Goal: Information Seeking & Learning: Learn about a topic

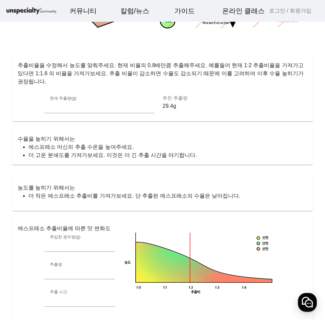
scroll to position [271, 0]
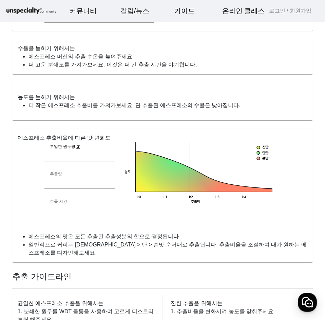
drag, startPoint x: 50, startPoint y: 146, endPoint x: 39, endPoint y: 146, distance: 10.9
click at [39, 146] on mat-card "에스프레소 추출비율에 따른 맛 변화도 투입한 원두량(g) ** 추출량 ** 추출 시간 ** 0.8 0.8 0.8 신맛 단맛 쓴맛 농도 추출비 …" at bounding box center [162, 196] width 301 height 134
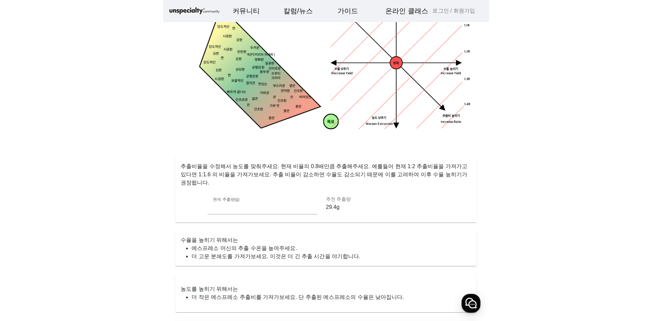
scroll to position [0, 0]
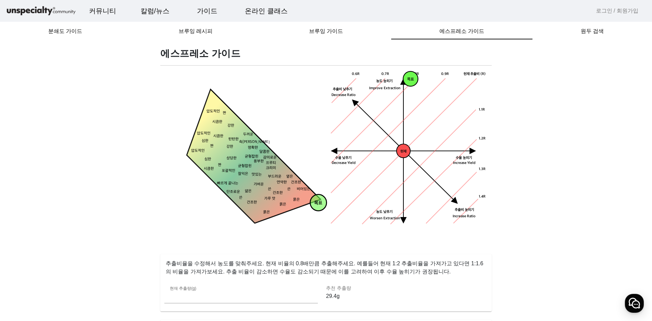
click at [37, 11] on img at bounding box center [40, 11] width 71 height 12
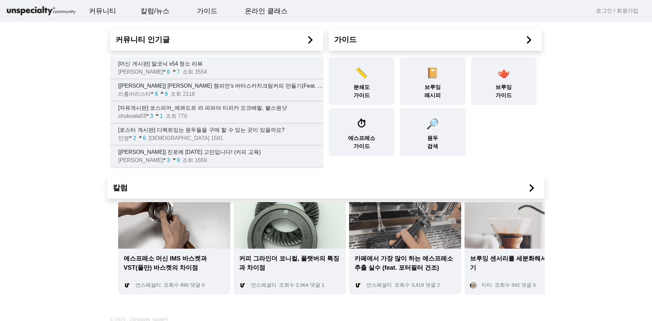
click at [325, 38] on app-index "커뮤니티 인기글 chevron_right [머신 게시판] 말코닉 x54 청소 리뷰 루돌프 favorite 6 chat_bubble 7 조회 3…" at bounding box center [326, 154] width 652 height 308
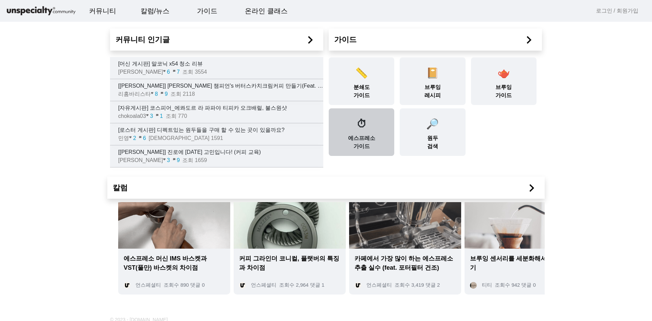
click at [325, 139] on div "⏱ 에스프레소 가이드" at bounding box center [360, 132] width 65 height 48
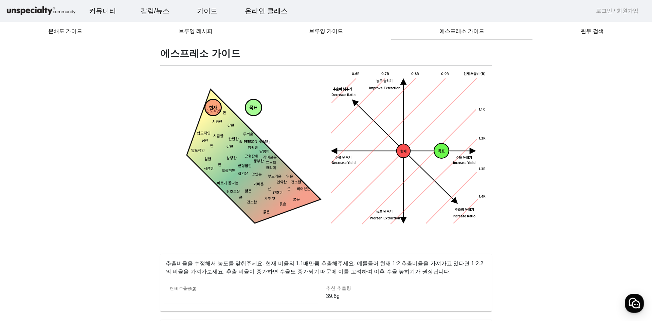
drag, startPoint x: 229, startPoint y: 111, endPoint x: 221, endPoint y: 114, distance: 8.8
click at [225, 120] on polygon at bounding box center [243, 166] width 155 height 155
drag, startPoint x: 222, startPoint y: 111, endPoint x: 390, endPoint y: 143, distance: 171.0
click at [275, 124] on icon "현재" at bounding box center [266, 115] width 17 height 17
drag, startPoint x: 342, startPoint y: 137, endPoint x: 358, endPoint y: 133, distance: 17.3
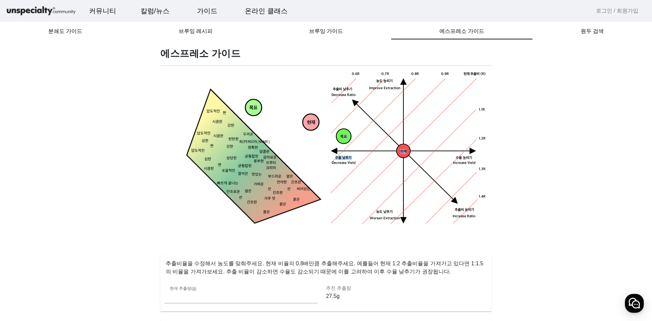
click at [325, 133] on div "목표 농도목표점 현재 수율 낮추기 농도 높히기 농도 낮추기 추출비 높히기 현재 추출비 (R) 0.9R 1.1R 1.2R 1.3R 1.4R 0.…" at bounding box center [408, 149] width 157 height 157
drag, startPoint x: 256, startPoint y: 110, endPoint x: 294, endPoint y: 108, distance: 38.1
click at [257, 108] on tspan "목표" at bounding box center [253, 108] width 8 height 6
drag, startPoint x: 291, startPoint y: 106, endPoint x: 229, endPoint y: 184, distance: 99.9
click at [229, 184] on tspan "목표" at bounding box center [229, 184] width 8 height 6
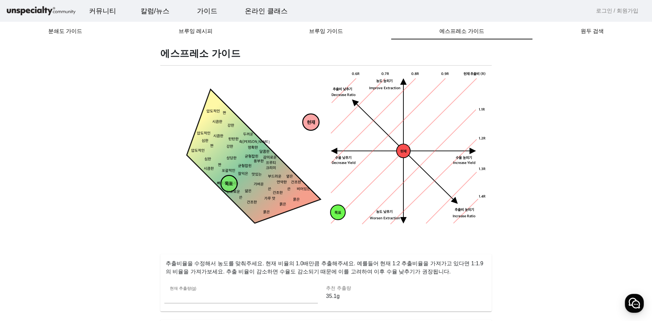
drag, startPoint x: 343, startPoint y: 235, endPoint x: 337, endPoint y: 225, distance: 12.2
click at [325, 235] on div "목표 농도목표점 현재 수율 낮추기 농도 높히기 농도 낮추기 추출비 높히기 현재 추출비 (R) 0.9R 1.1R 1.2R 1.3R 1.4R 0.…" at bounding box center [409, 158] width 166 height 175
drag, startPoint x: 316, startPoint y: 123, endPoint x: 216, endPoint y: 111, distance: 100.5
click at [216, 111] on circle at bounding box center [211, 110] width 16 height 16
drag, startPoint x: 216, startPoint y: 110, endPoint x: 271, endPoint y: 199, distance: 104.3
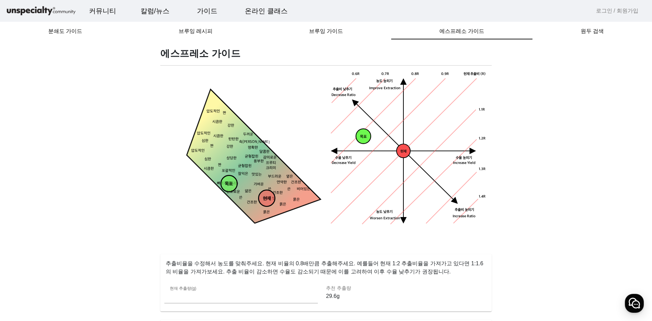
click at [271, 199] on circle at bounding box center [266, 198] width 16 height 16
drag, startPoint x: 232, startPoint y: 184, endPoint x: 274, endPoint y: 163, distance: 46.4
click at [274, 163] on tspan "목표" at bounding box center [271, 163] width 8 height 6
drag, startPoint x: 404, startPoint y: 151, endPoint x: 378, endPoint y: 148, distance: 26.3
click at [325, 148] on icon "현재 수율 낮추기 농도 높히기 농도 낮추기 추출비 높히기 현재 추출비 (R) 0.9R 1.1R 1.2R 1.3R 1.4R 0.8R 0.7R 0…" at bounding box center [408, 149] width 157 height 157
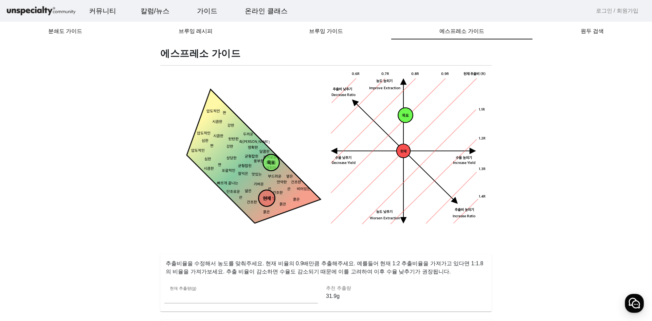
drag, startPoint x: 270, startPoint y: 167, endPoint x: 259, endPoint y: 162, distance: 12.8
click at [263, 162] on circle at bounding box center [271, 162] width 16 height 16
drag, startPoint x: 259, startPoint y: 162, endPoint x: 273, endPoint y: 167, distance: 14.9
click at [273, 167] on circle at bounding box center [273, 162] width 16 height 16
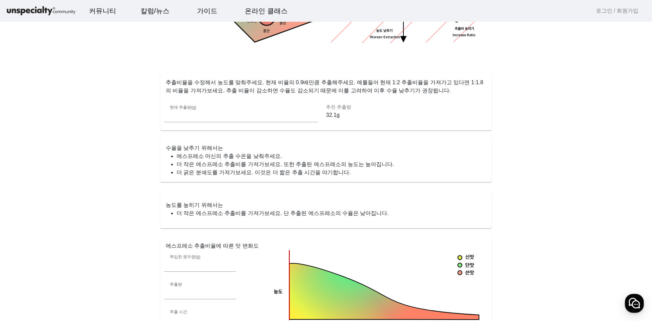
scroll to position [91, 0]
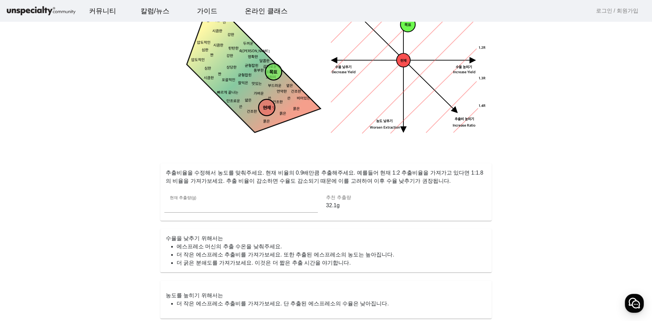
drag, startPoint x: 272, startPoint y: 75, endPoint x: 270, endPoint y: 82, distance: 7.8
click at [270, 75] on tspan "목표" at bounding box center [273, 73] width 8 height 6
drag, startPoint x: 272, startPoint y: 82, endPoint x: 230, endPoint y: 79, distance: 41.5
click at [259, 79] on tspan "목표" at bounding box center [263, 79] width 8 height 6
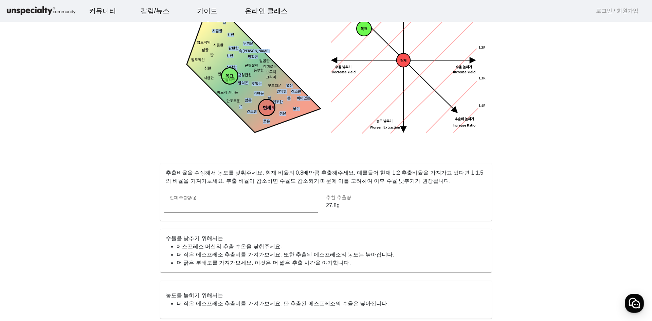
drag, startPoint x: 282, startPoint y: 72, endPoint x: 291, endPoint y: 72, distance: 8.8
click at [291, 72] on icon "짠 시큼한 묽은 묽은 묽은 건조한 건조한 옅은 연약한 얇은 가벼운 맛있는 잘익은 상당한 강한 강한 두꺼운 탄탄한 속이찬 명확한 쓴 비어있는 쓴…" at bounding box center [242, 76] width 157 height 157
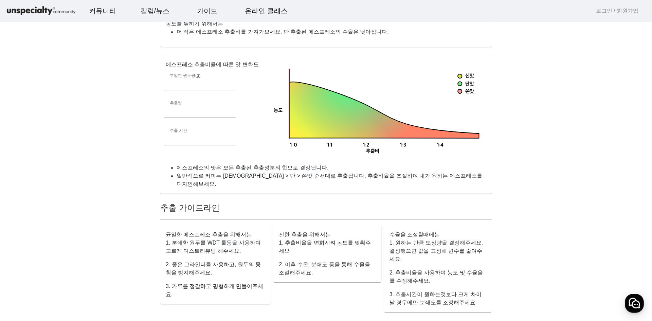
scroll to position [517, 0]
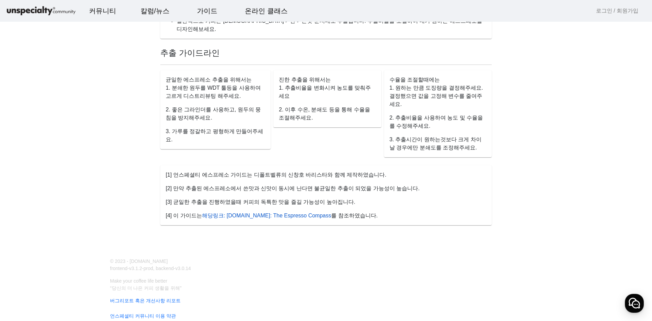
click at [300, 212] on link "해당링크: [DOMAIN_NAME]: The Espresso Compass" at bounding box center [266, 215] width 129 height 6
